Goal: Navigation & Orientation: Find specific page/section

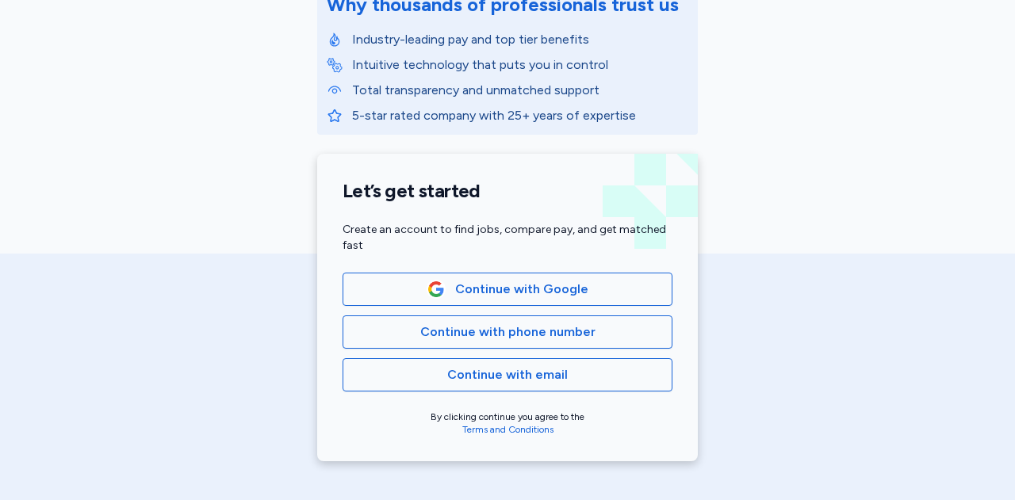
scroll to position [238, 0]
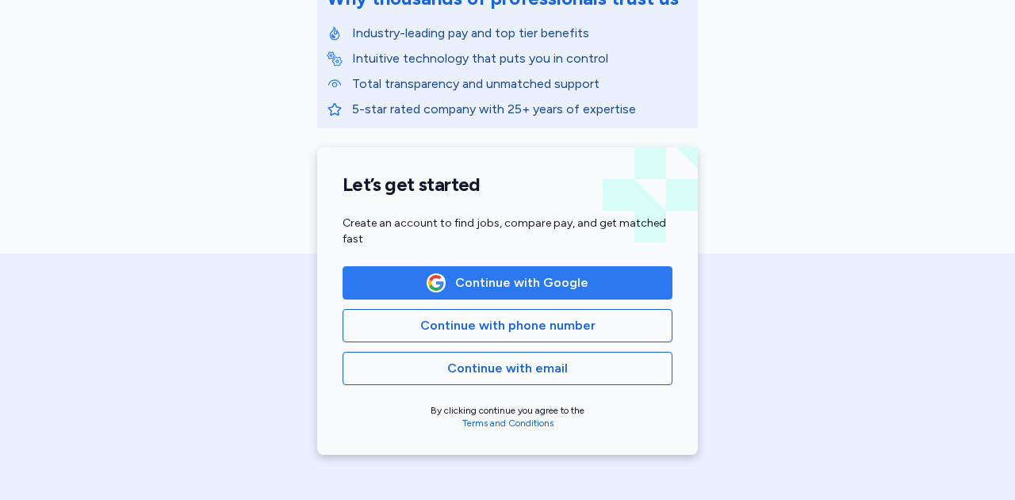
click at [517, 279] on span "Continue with Google" at bounding box center [521, 282] width 133 height 19
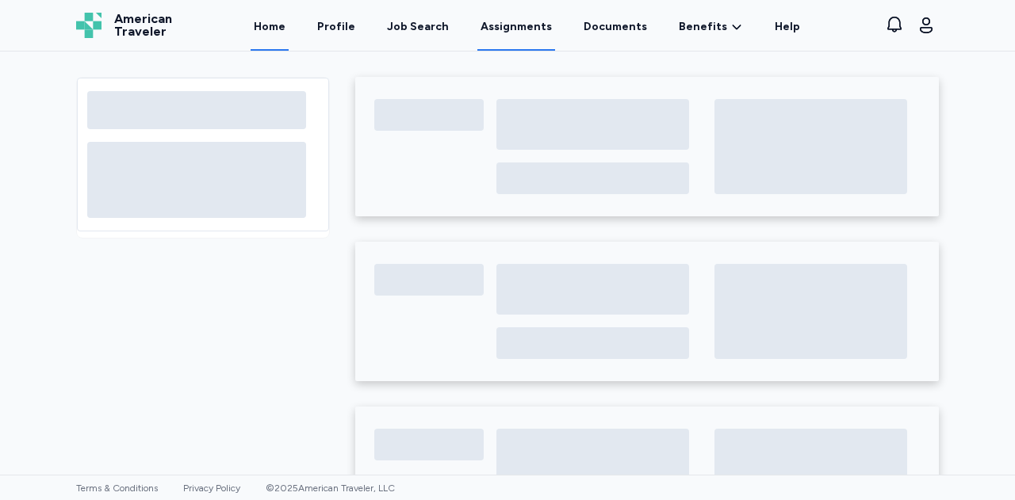
click at [519, 29] on link "Assignments" at bounding box center [516, 26] width 78 height 49
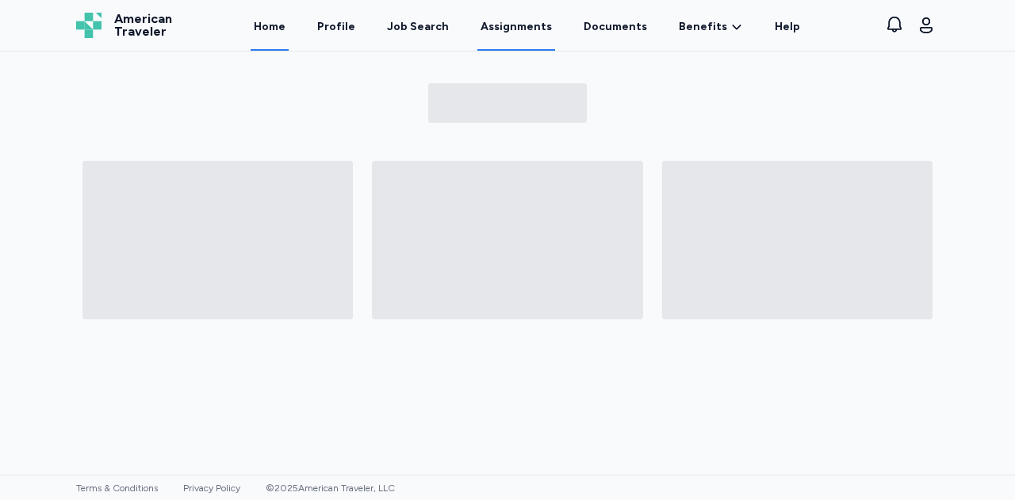
click at [283, 28] on link "Home" at bounding box center [269, 26] width 38 height 49
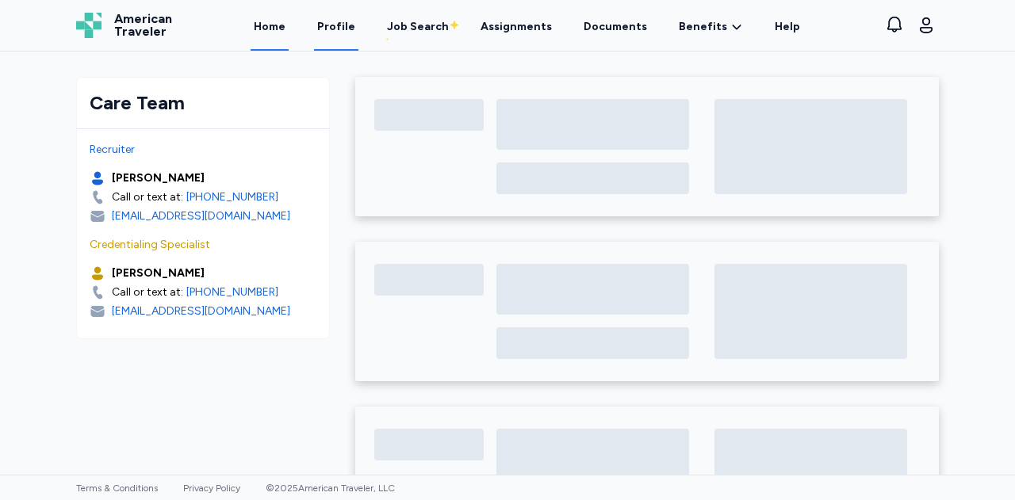
click at [342, 25] on link "Profile" at bounding box center [336, 26] width 44 height 49
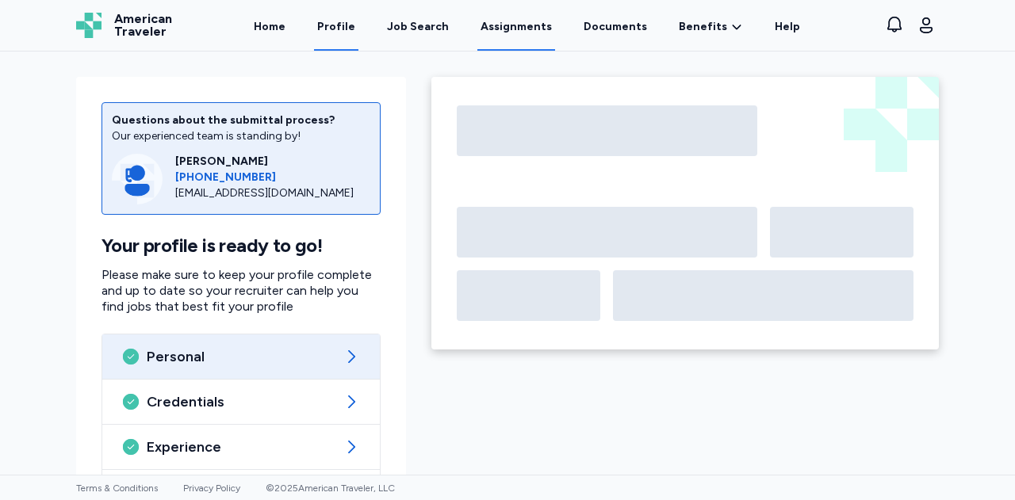
click at [527, 29] on link "Assignments" at bounding box center [516, 26] width 78 height 49
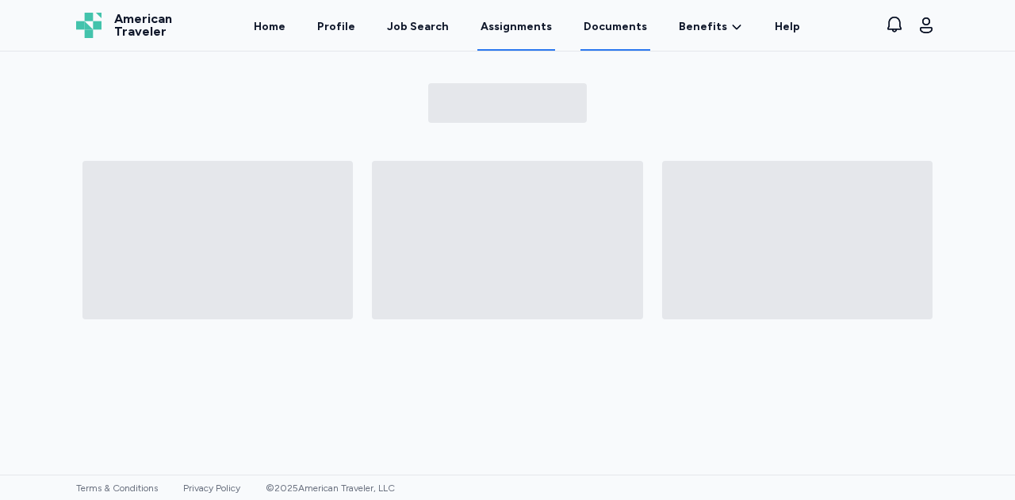
click at [623, 28] on link "Documents" at bounding box center [615, 26] width 70 height 49
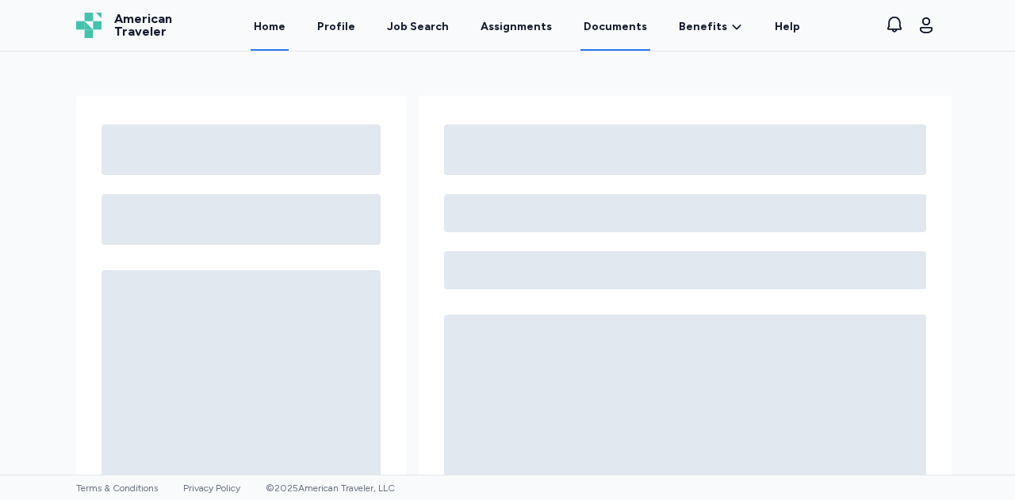
click at [277, 29] on link "Home" at bounding box center [269, 26] width 38 height 49
click at [281, 21] on link "Home" at bounding box center [269, 26] width 38 height 49
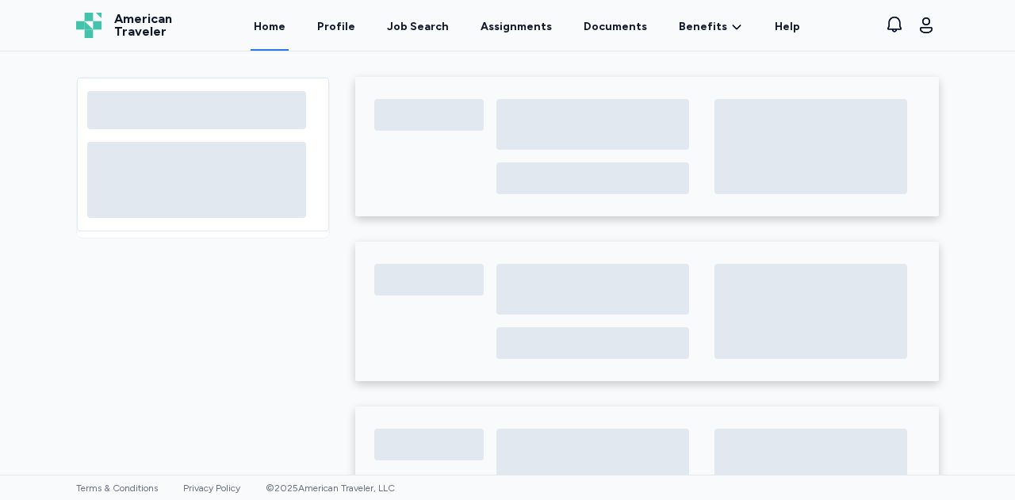
click at [317, 299] on div at bounding box center [507, 312] width 888 height 520
click at [927, 21] on icon "button" at bounding box center [925, 25] width 19 height 19
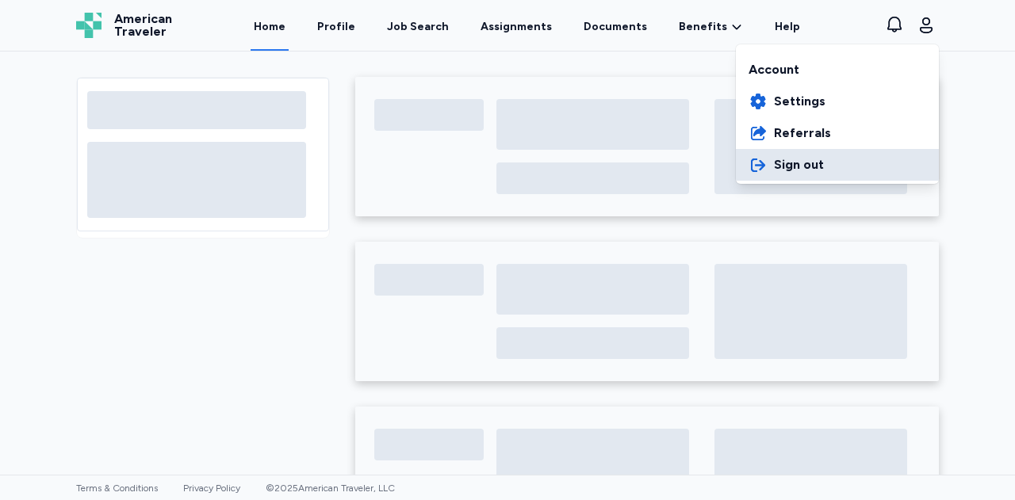
click at [812, 162] on span "Sign out" at bounding box center [799, 164] width 50 height 19
